Goal: Find specific page/section: Find specific page/section

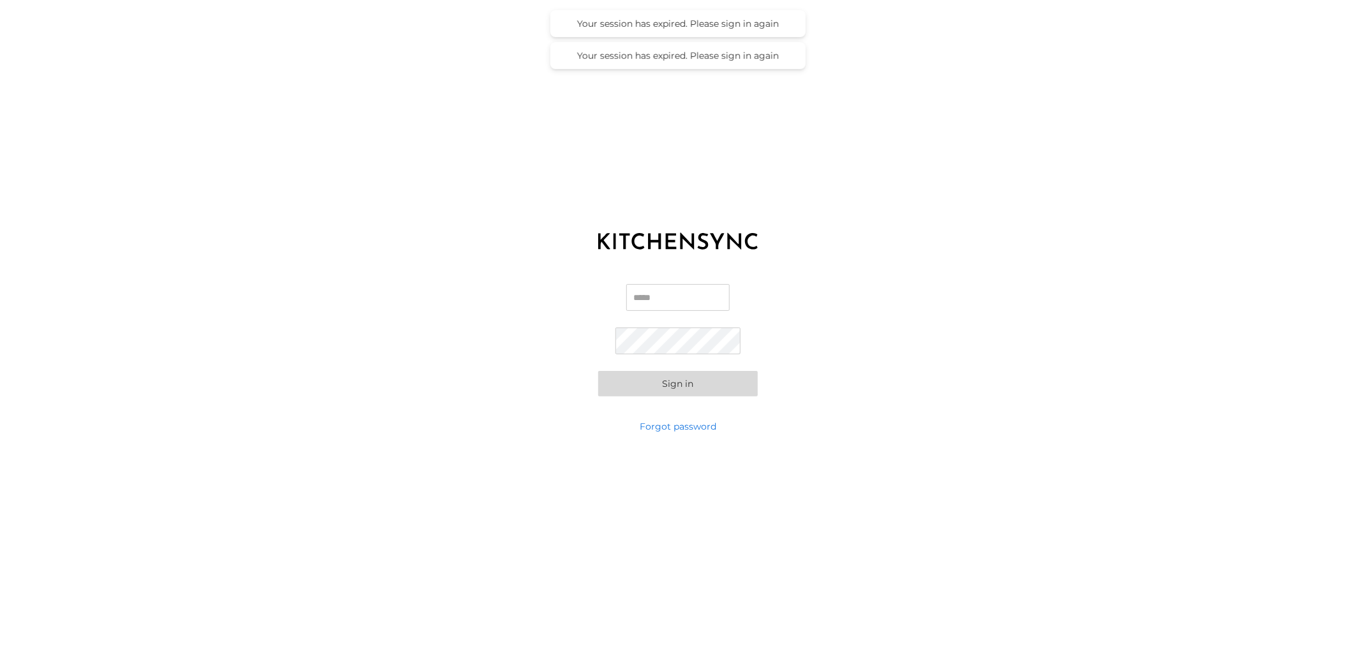
click at [672, 307] on input "Email" at bounding box center [678, 297] width 103 height 27
click at [641, 299] on input "Email" at bounding box center [678, 297] width 103 height 27
type input "**********"
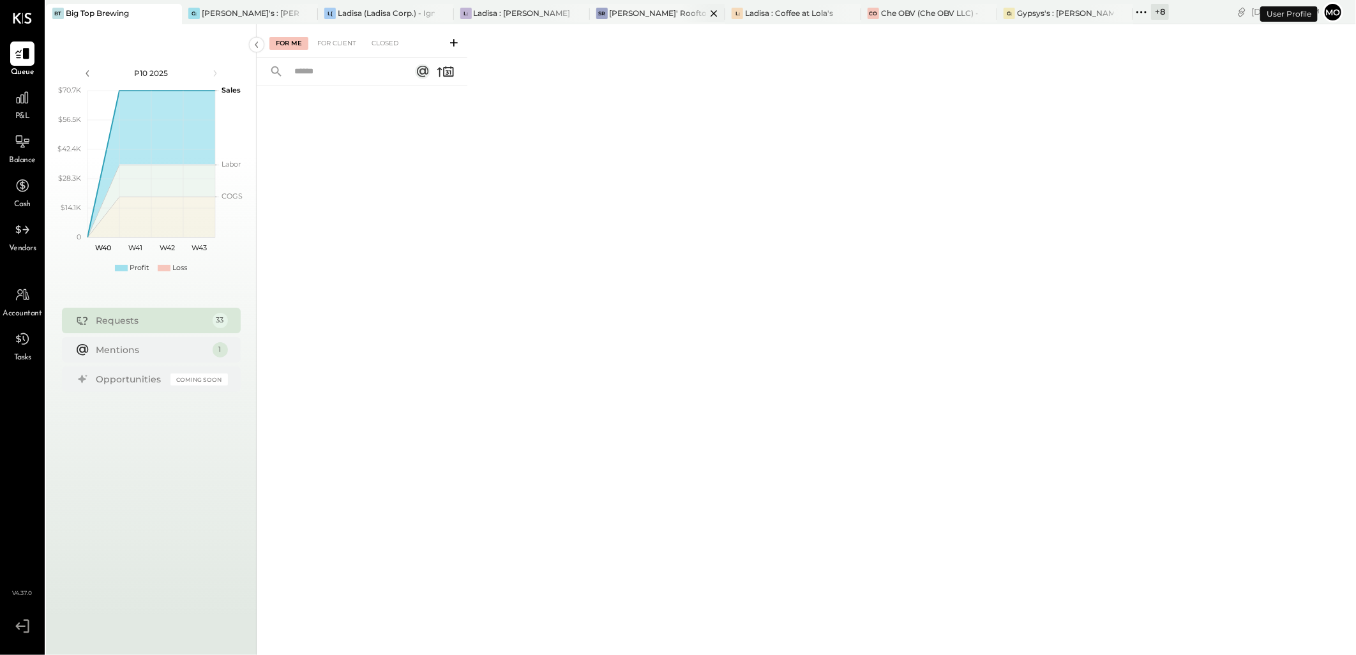
click at [637, 11] on div "[PERSON_NAME]' Rooftop - Ignite" at bounding box center [658, 13] width 97 height 11
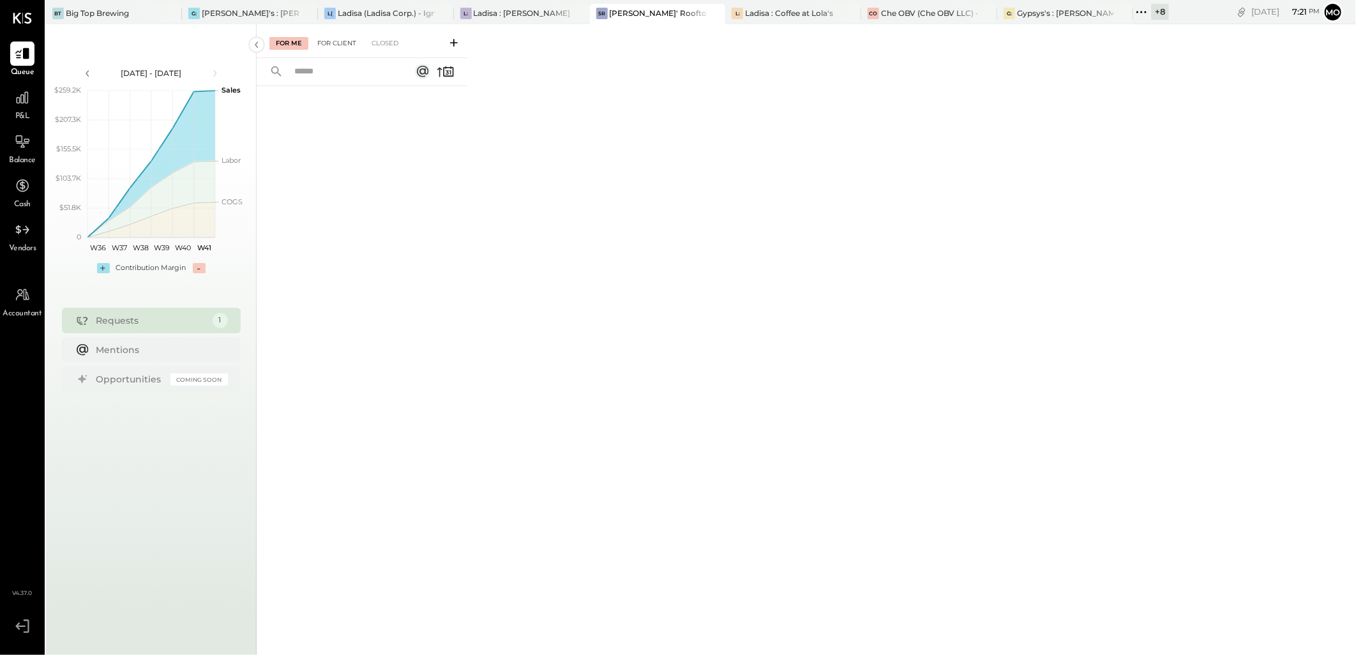
click at [340, 47] on div "For Client" at bounding box center [337, 43] width 52 height 13
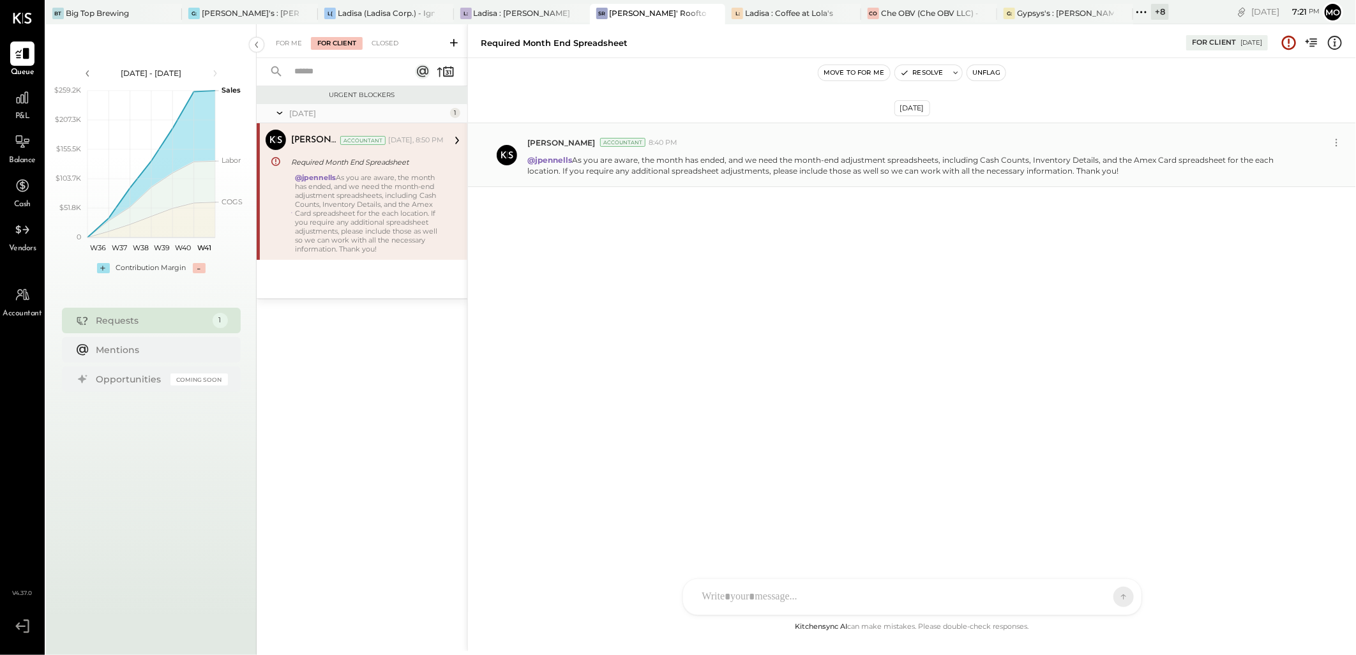
drag, startPoint x: 573, startPoint y: 158, endPoint x: 1127, endPoint y: 181, distance: 554.2
click at [1127, 181] on div "Mohammadsalkin Ansari Accountant 8:40 PM @jpennells As you are aware, the month…" at bounding box center [912, 155] width 888 height 65
copy p "As you are aware, the month has ended, and we need the month-end adjustment spr…"
click at [768, 302] on div "[DATE] [PERSON_NAME] Accountant 8:40 PM @jpennells As you are aware, the month …" at bounding box center [912, 338] width 888 height 561
drag, startPoint x: 576, startPoint y: 158, endPoint x: 729, endPoint y: 161, distance: 152.7
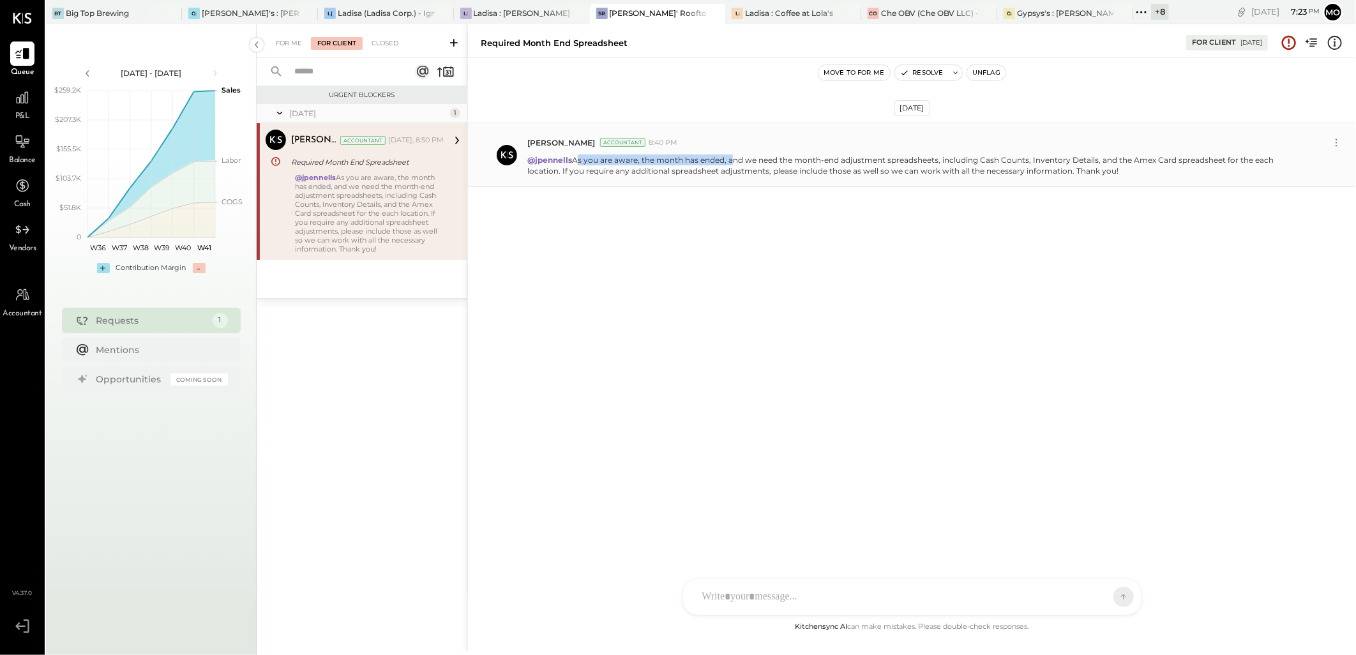
click at [729, 161] on p "@jpennells As you are aware, the month has ended, and we need the month-end adj…" at bounding box center [917, 166] width 778 height 22
copy p "As you are aware, the month has ended,"
click at [22, 102] on icon at bounding box center [22, 97] width 17 height 17
